Goal: Task Accomplishment & Management: Use online tool/utility

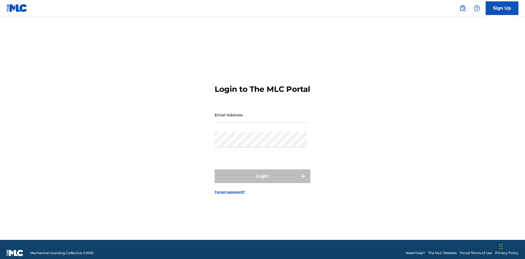
scroll to position [7, 0]
click at [261, 112] on input "Email Address" at bounding box center [261, 115] width 92 height 16
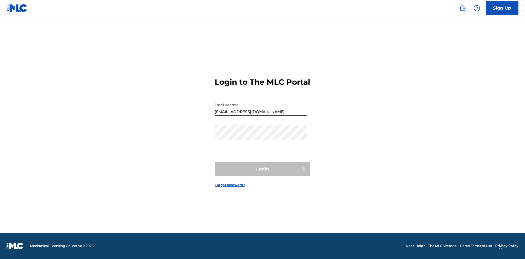
type input "Duke.McTesterson@gmail.com"
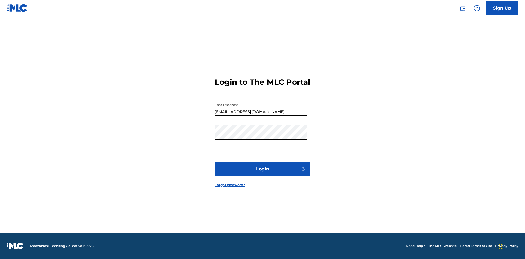
click at [262, 174] on button "Login" at bounding box center [263, 169] width 96 height 14
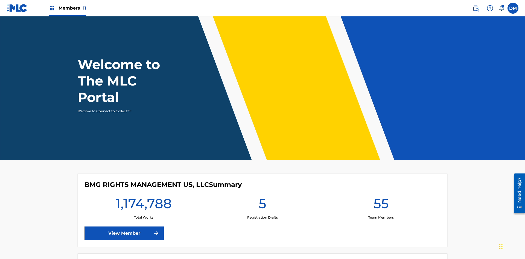
click at [67, 8] on span "Members 11" at bounding box center [73, 8] width 28 height 6
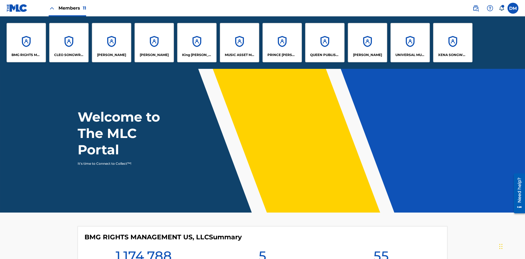
click at [197, 55] on p "King McTesterson" at bounding box center [197, 54] width 30 height 5
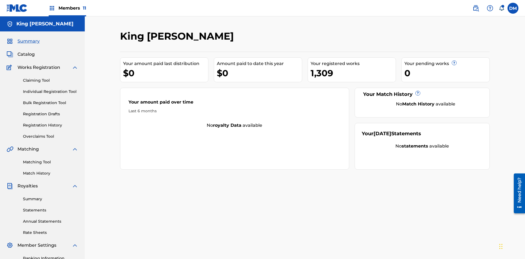
click at [51, 134] on link "Overclaims Tool" at bounding box center [50, 137] width 55 height 6
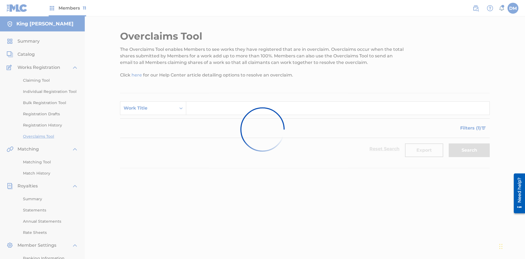
scroll to position [92, 0]
